Goal: Transaction & Acquisition: Purchase product/service

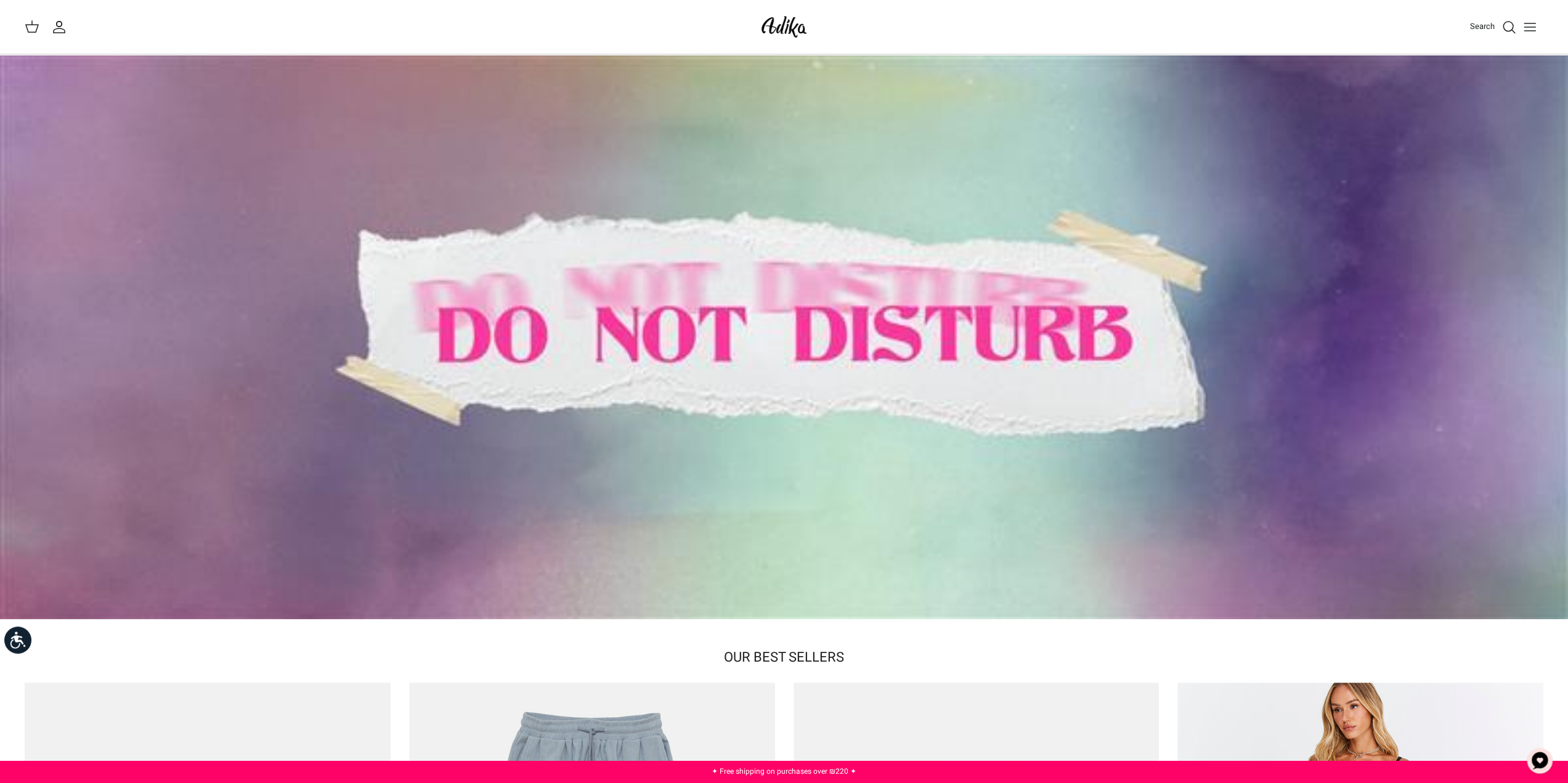
click at [1528, 27] on icon "Toggle menu" at bounding box center [1529, 27] width 15 height 15
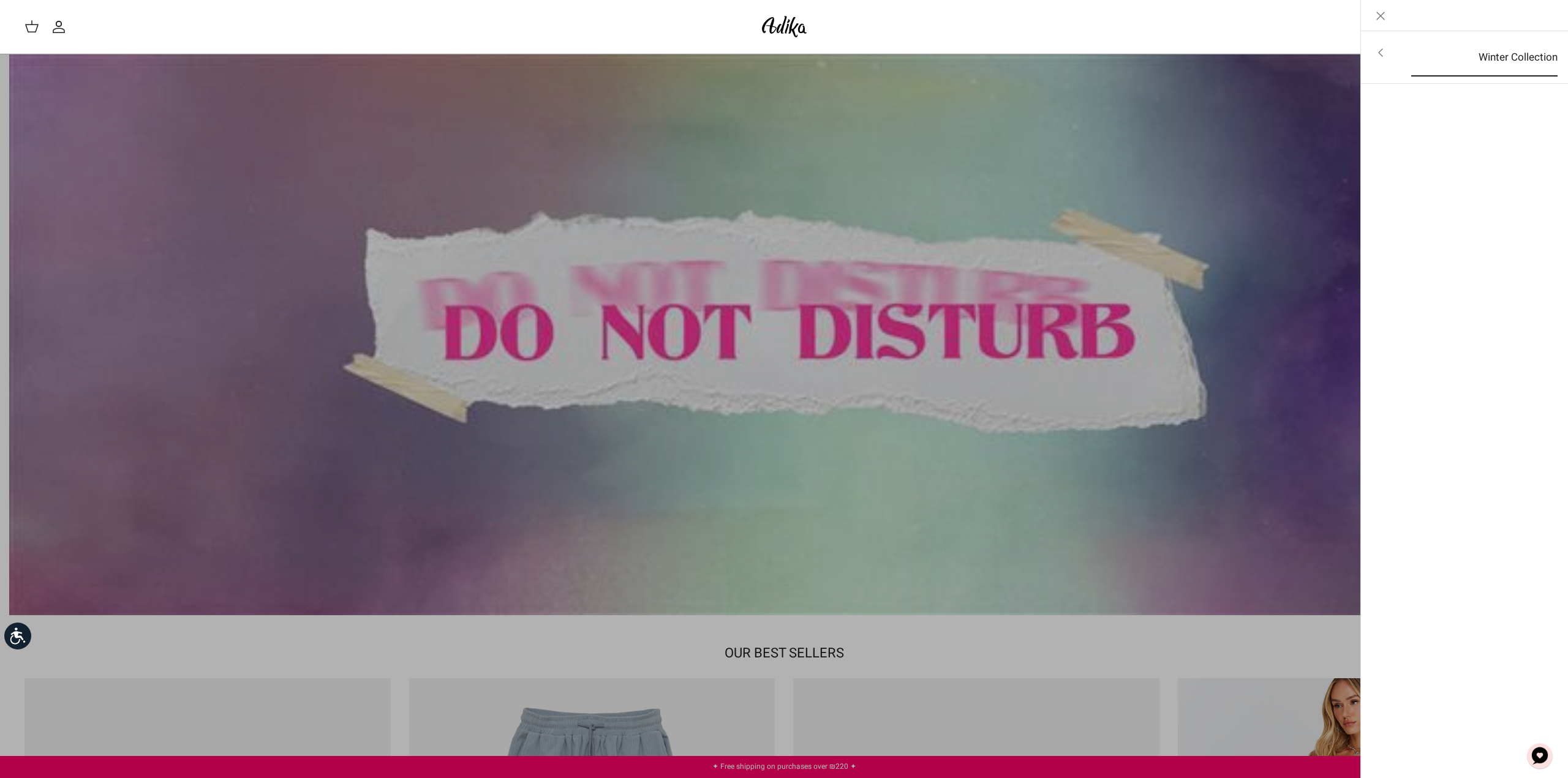
click at [1511, 50] on font "Winter Collection" at bounding box center [1517, 57] width 79 height 16
click at [1509, 55] on font "For all items" at bounding box center [1522, 54] width 57 height 16
